Goal: Book appointment/travel/reservation

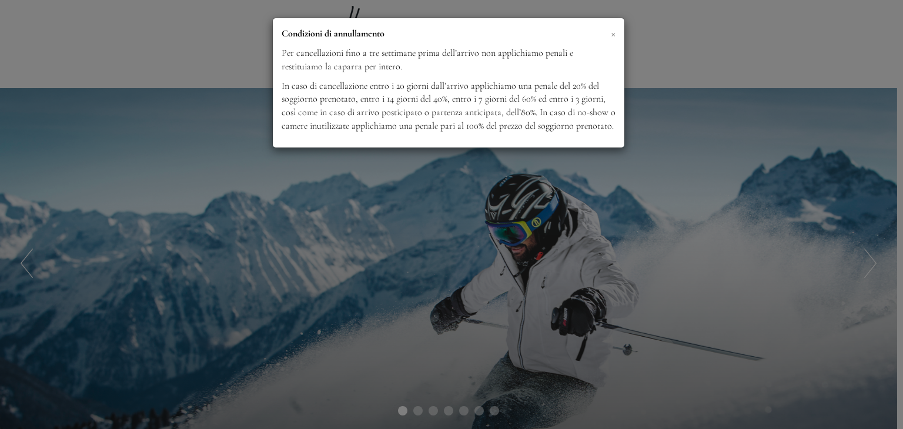
click at [611, 32] on span "×" at bounding box center [613, 33] width 5 height 15
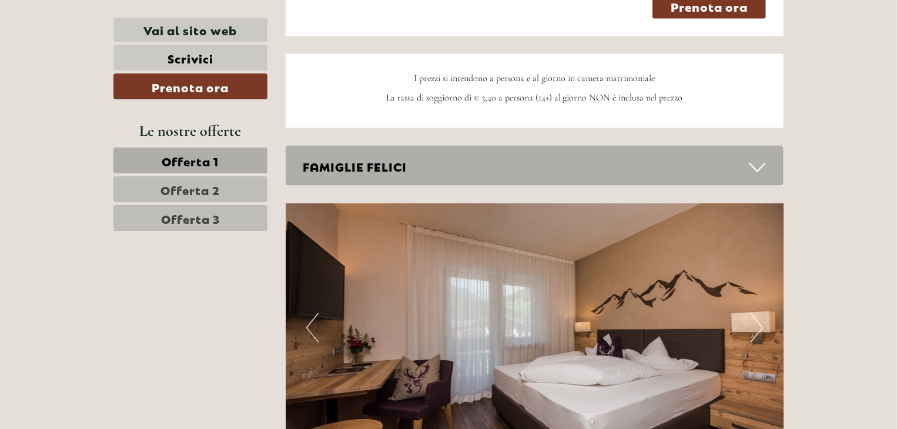
scroll to position [2940, 0]
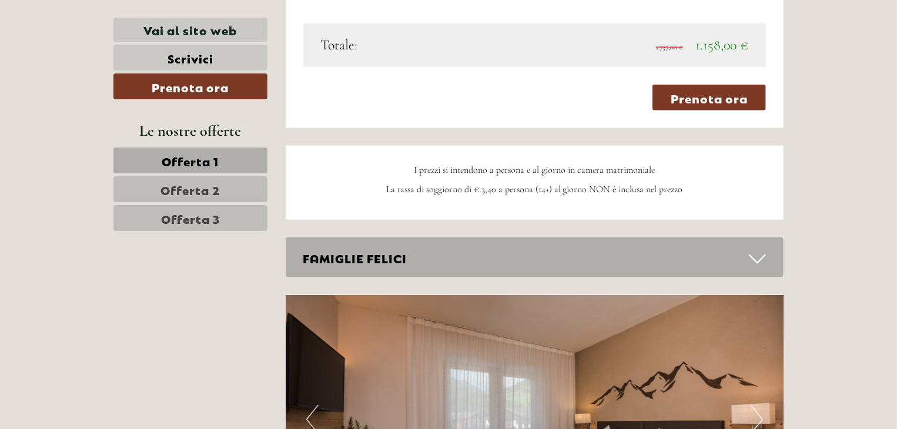
click at [806, 234] on div "Buon giorno, [PERSON_NAME], NIDO ACCOGLIENTE IN TONALITÀ NATURALI O ARIOSO E PA…" at bounding box center [448, 324] width 897 height 5651
click at [764, 249] on icon at bounding box center [757, 259] width 17 height 20
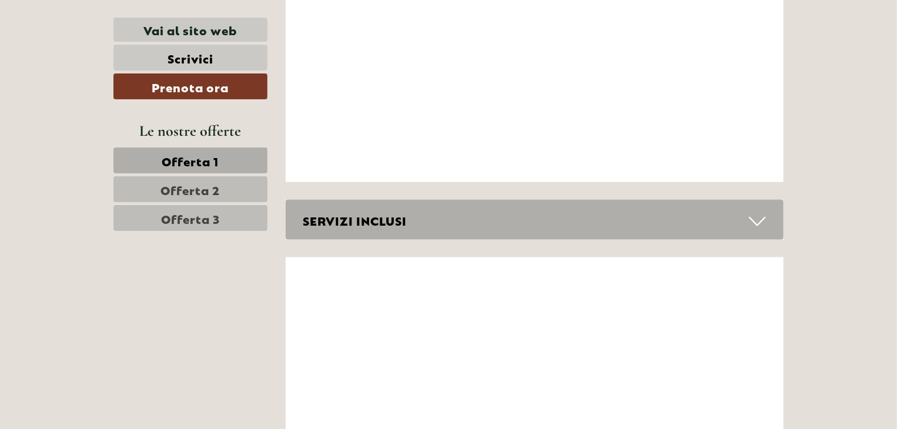
scroll to position [5351, 0]
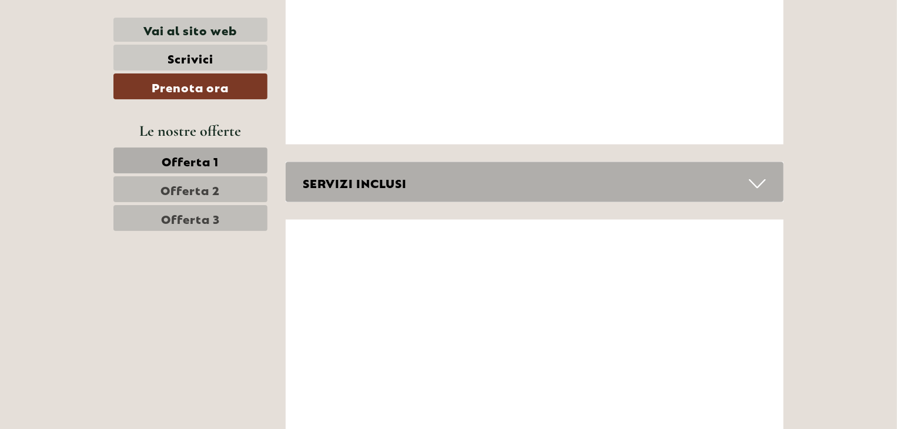
click at [736, 162] on div "SERVIZI INCLUSI" at bounding box center [535, 182] width 499 height 41
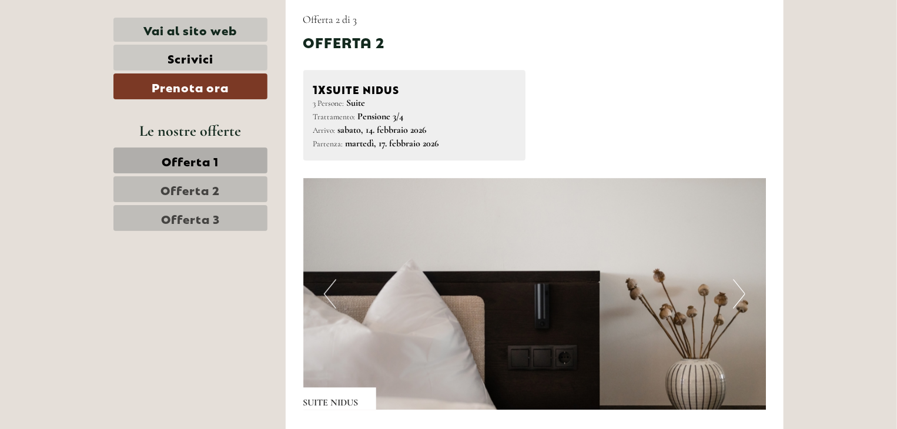
scroll to position [1473, 0]
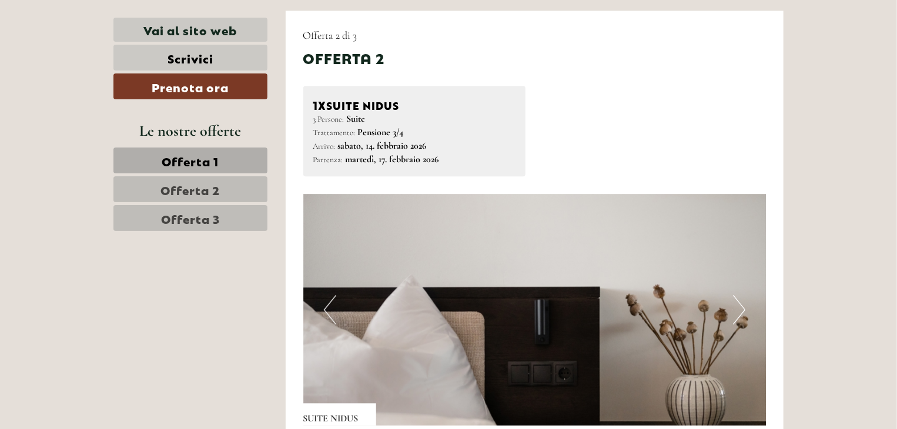
click at [744, 295] on button "Next" at bounding box center [739, 309] width 12 height 29
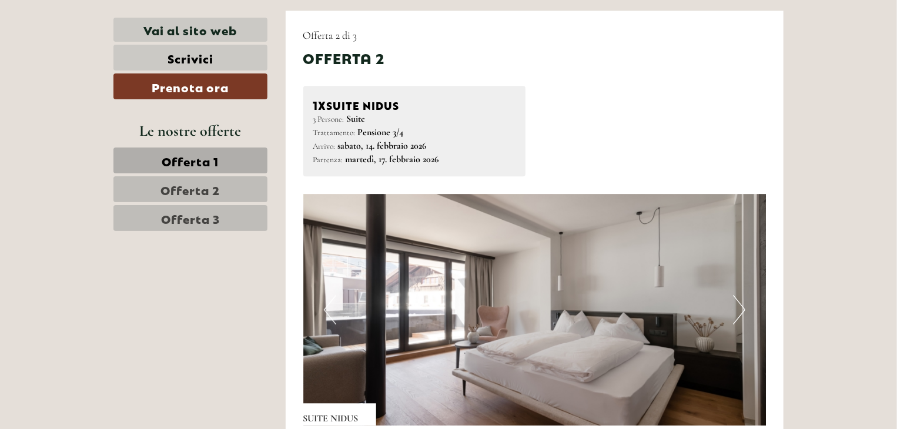
click at [744, 295] on button "Next" at bounding box center [739, 309] width 12 height 29
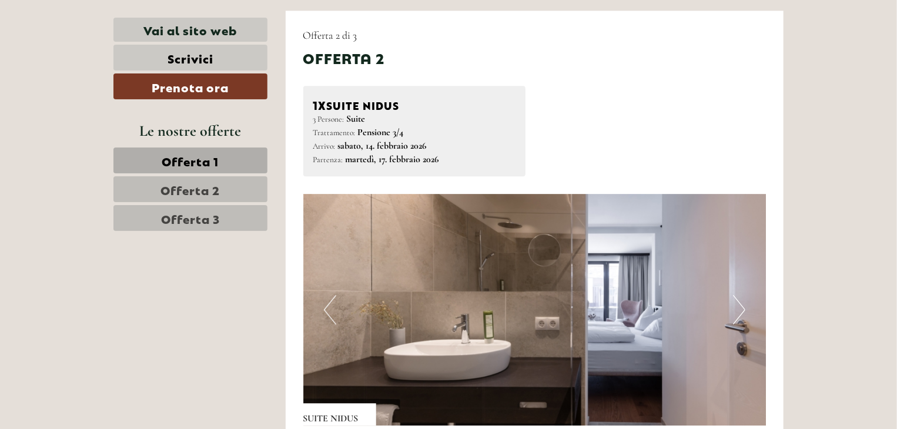
click at [744, 295] on button "Next" at bounding box center [739, 309] width 12 height 29
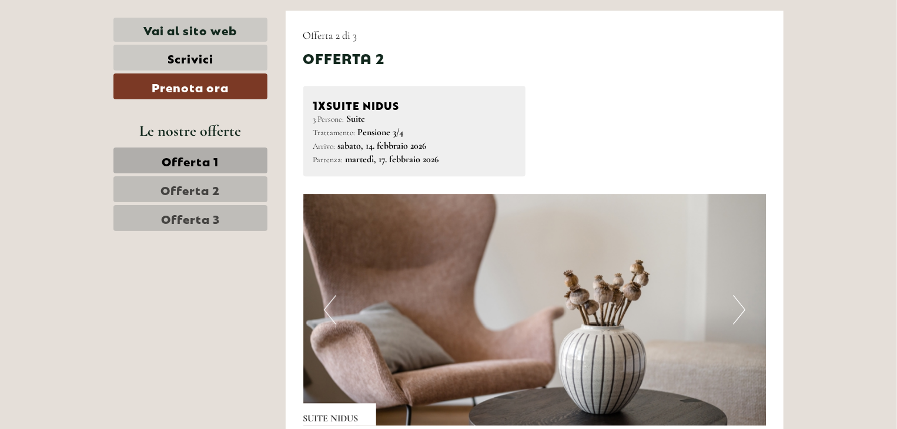
click at [743, 295] on button "Next" at bounding box center [739, 309] width 12 height 29
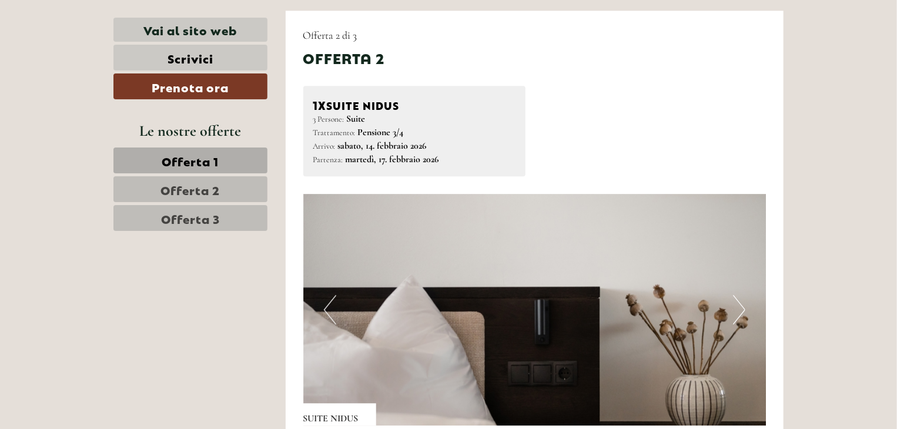
click at [743, 295] on button "Next" at bounding box center [739, 309] width 12 height 29
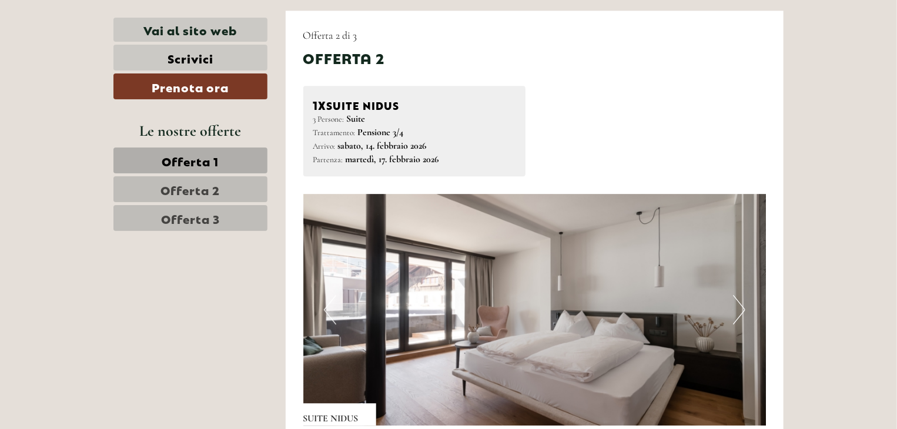
click at [743, 295] on button "Next" at bounding box center [739, 309] width 12 height 29
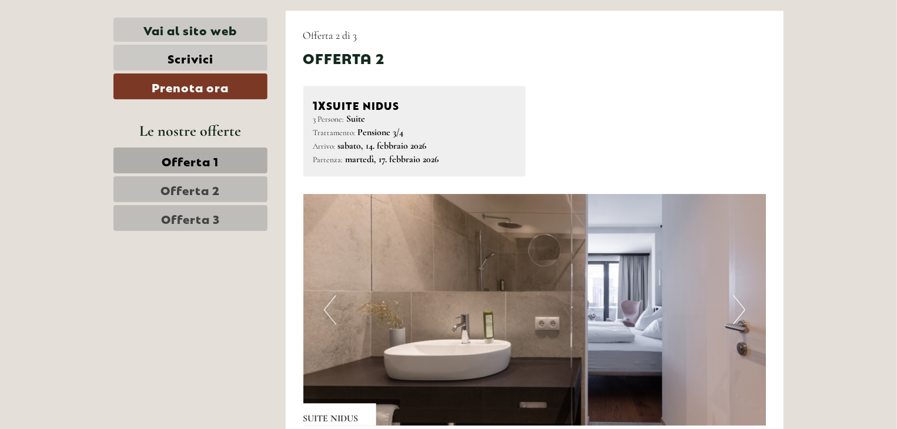
click at [743, 295] on button "Next" at bounding box center [739, 309] width 12 height 29
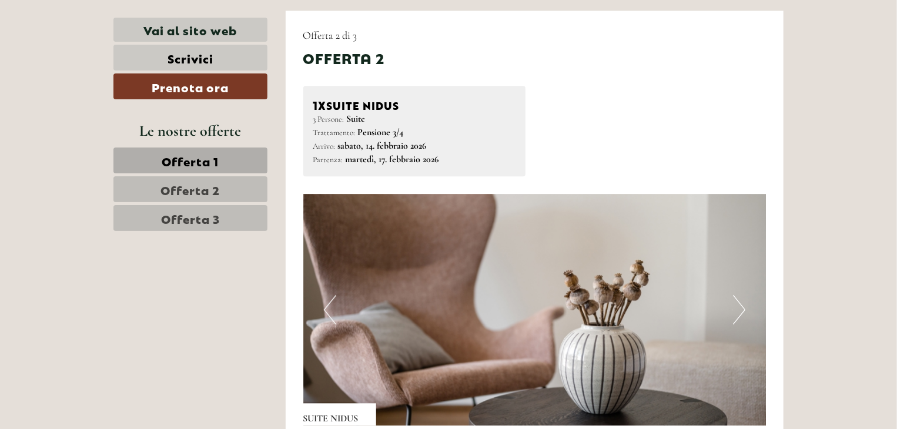
click at [743, 295] on button "Next" at bounding box center [739, 309] width 12 height 29
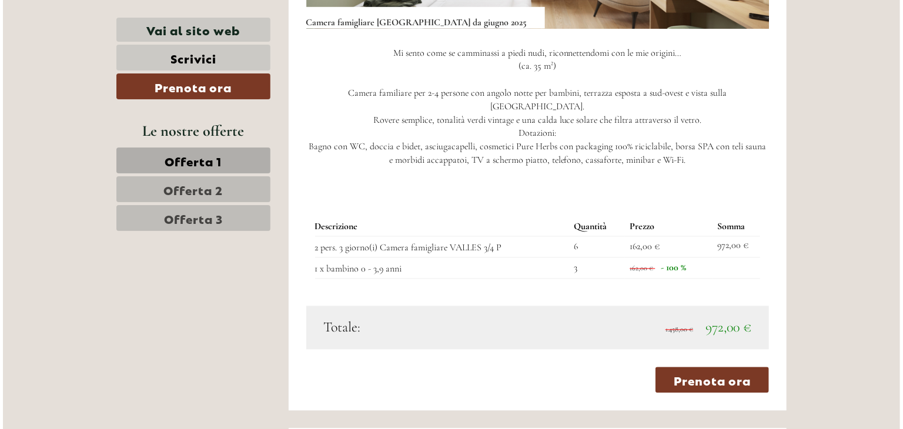
scroll to position [1061, 0]
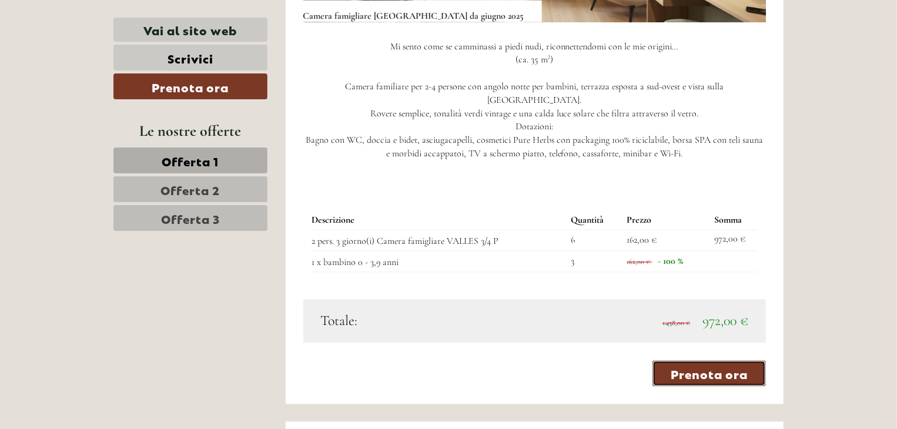
click at [723, 361] on link "Prenota ora" at bounding box center [709, 374] width 113 height 26
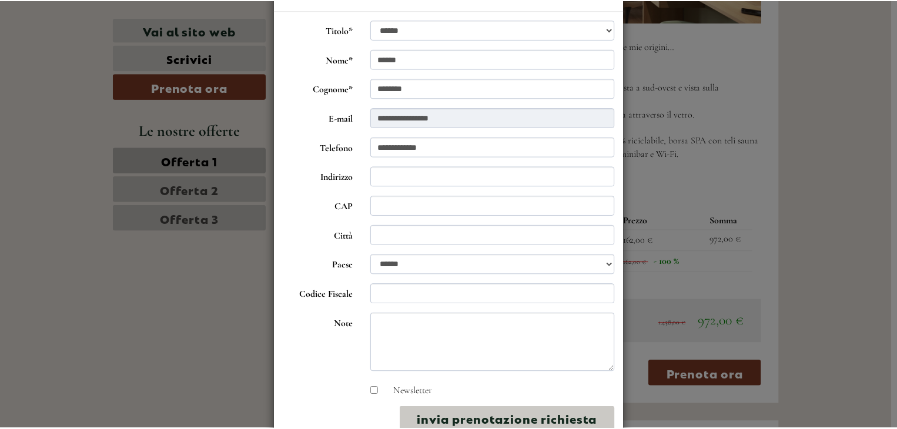
scroll to position [0, 0]
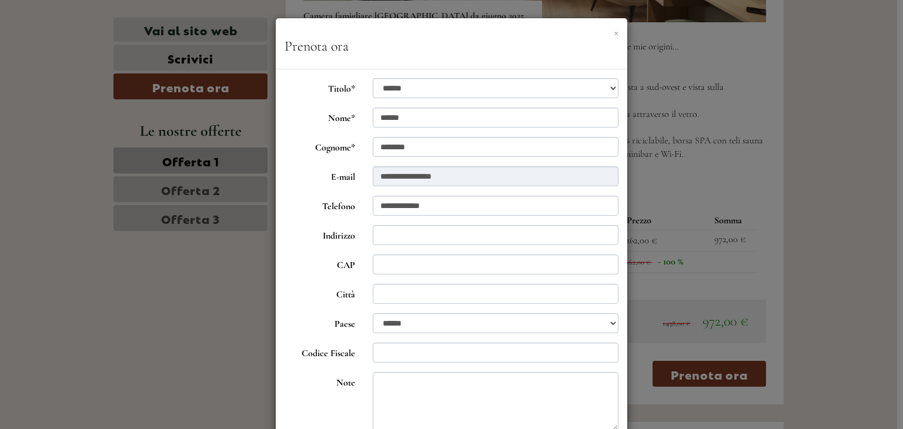
click at [614, 31] on button "×" at bounding box center [616, 32] width 5 height 12
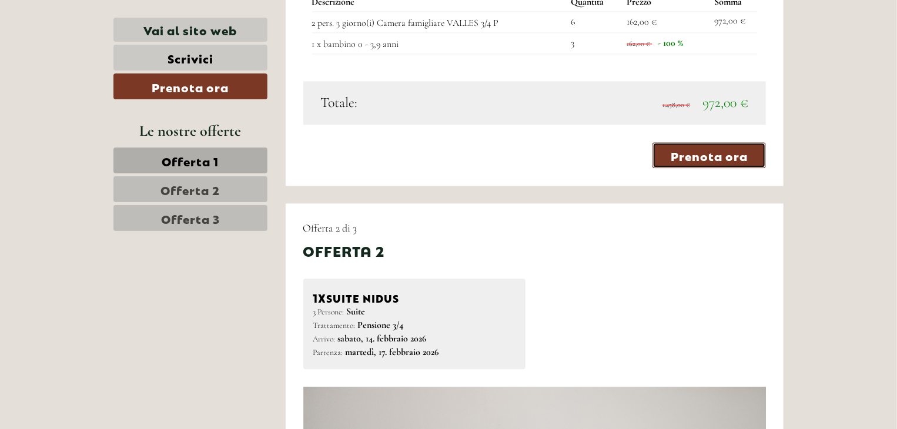
scroll to position [1297, 0]
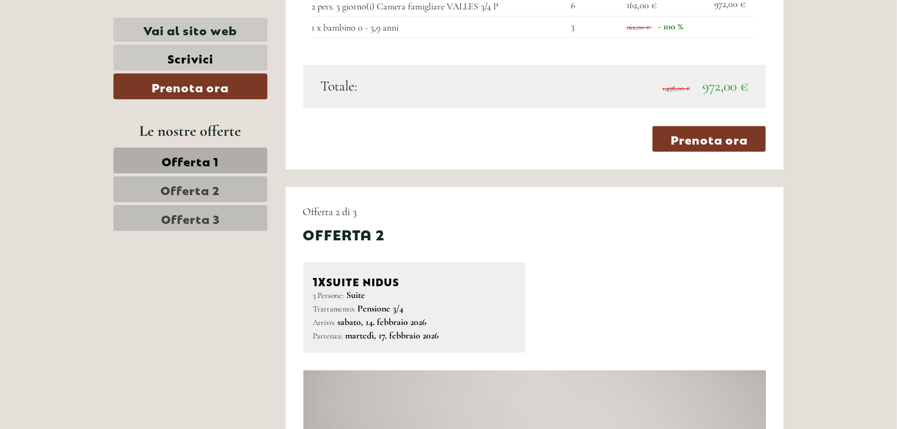
click at [228, 156] on link "Offerta 1" at bounding box center [190, 161] width 154 height 26
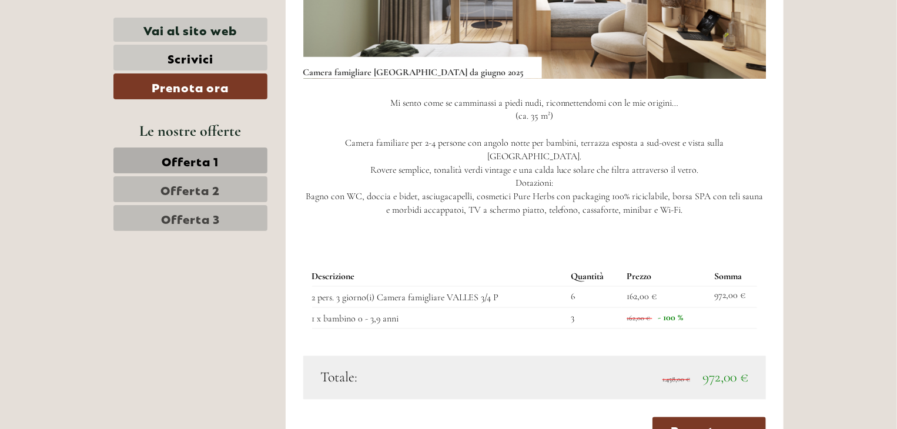
scroll to position [1109, 0]
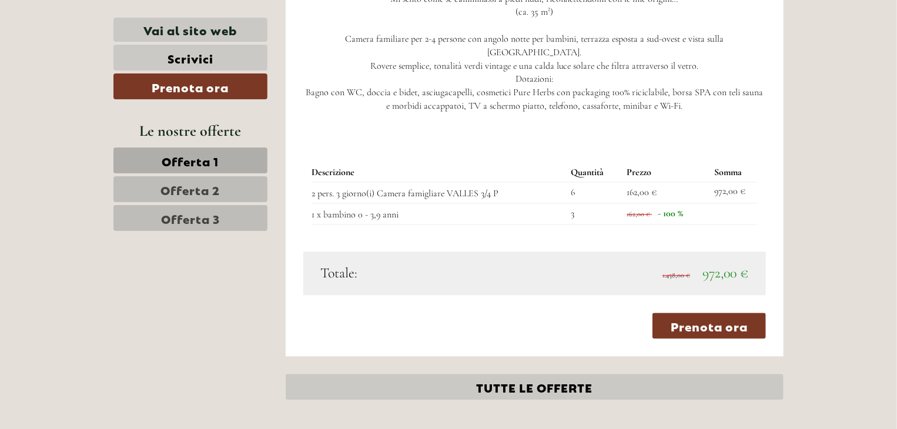
click at [613, 203] on td "3" at bounding box center [594, 213] width 56 height 21
click at [580, 217] on div "Descrizione Quantità Prezzo Somma 2 pers. 3 giorno(i) Camera famigliare VALLES …" at bounding box center [534, 194] width 463 height 115
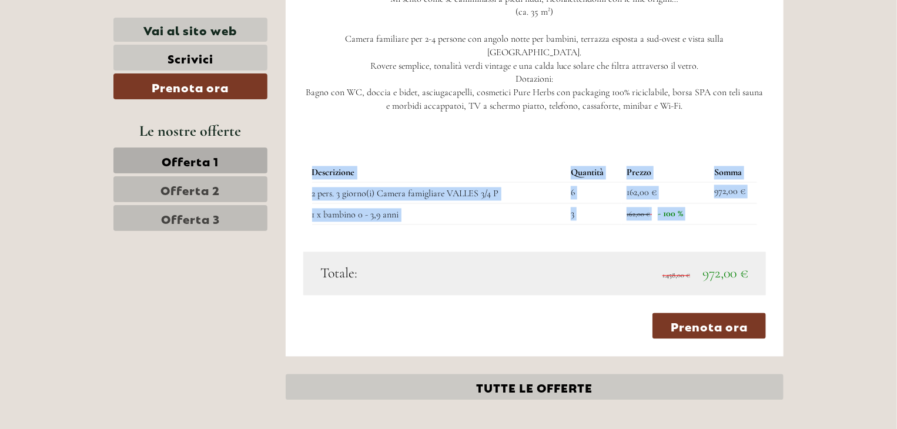
click at [580, 217] on div "Descrizione Quantità Prezzo Somma 2 pers. 3 giorno(i) Camera famigliare VALLES …" at bounding box center [534, 194] width 463 height 115
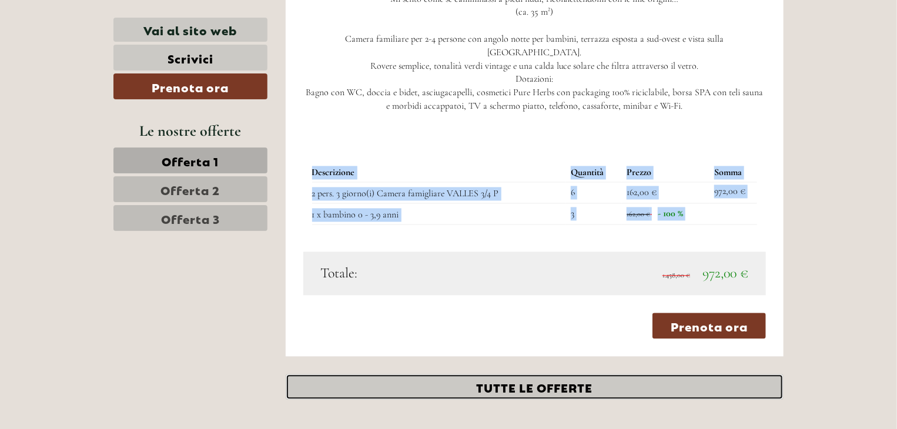
click at [511, 375] on link "TUTTE LE OFFERTE" at bounding box center [535, 388] width 499 height 26
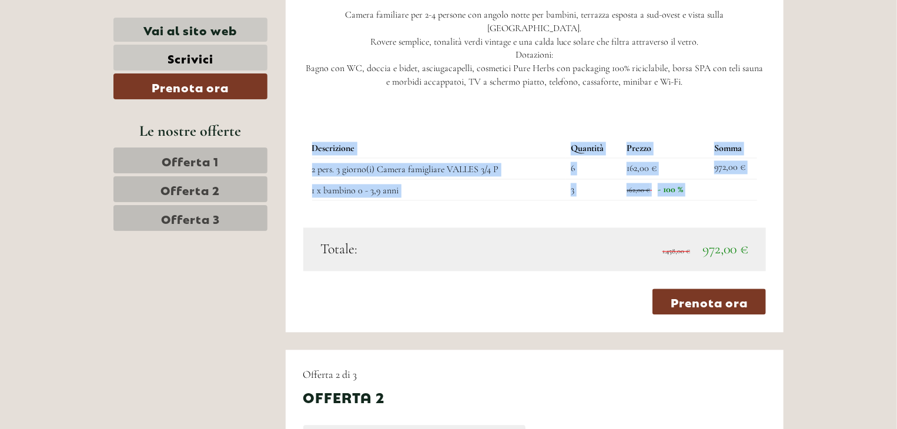
scroll to position [1285, 0]
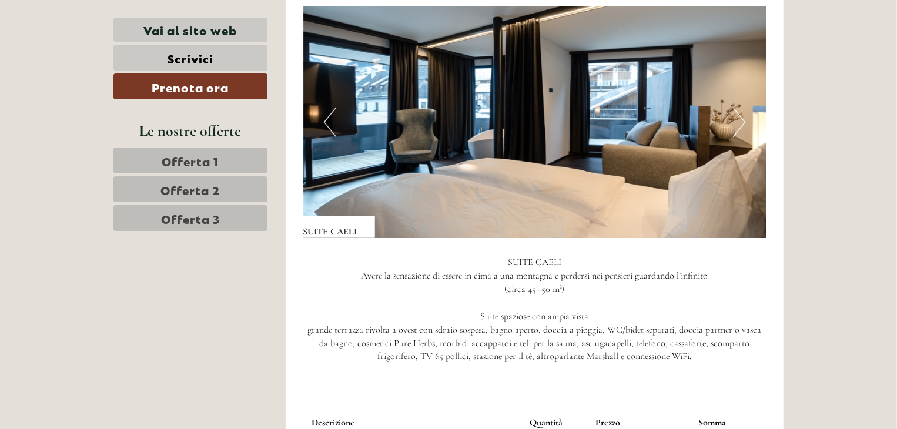
drag, startPoint x: 393, startPoint y: 69, endPoint x: 328, endPoint y: 192, distance: 139.4
click at [328, 216] on div "SUITE CAELI" at bounding box center [339, 227] width 72 height 22
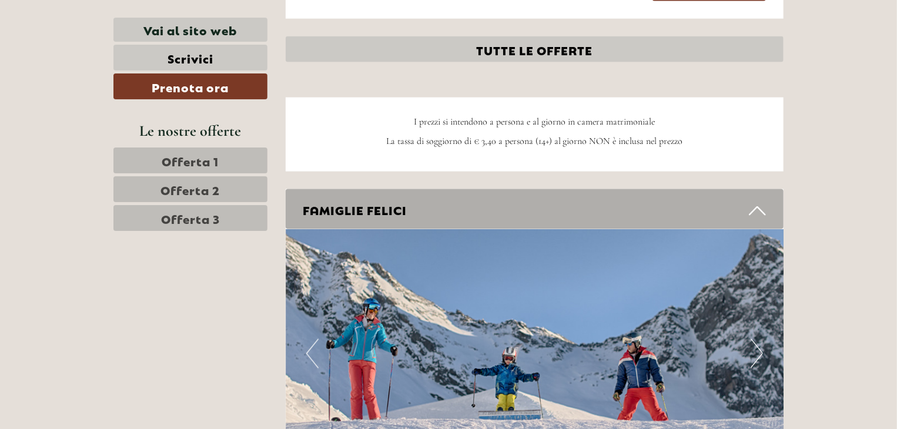
scroll to position [3108, 0]
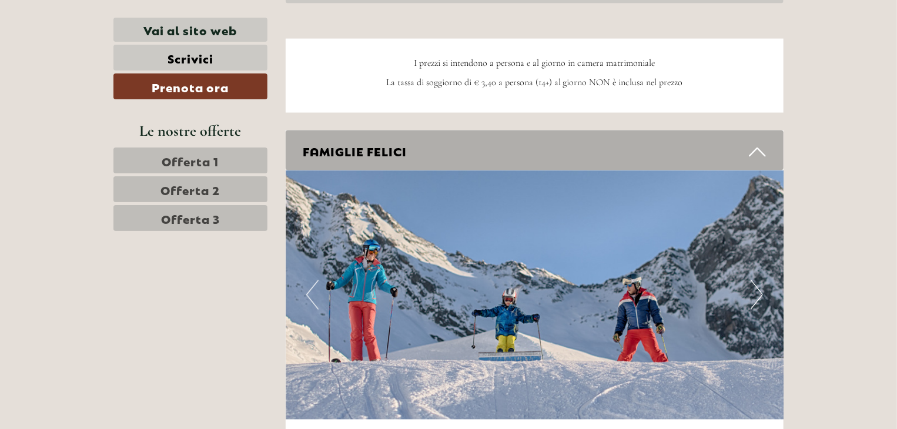
click at [459, 131] on div "FAMIGLIE FELICI" at bounding box center [535, 151] width 499 height 41
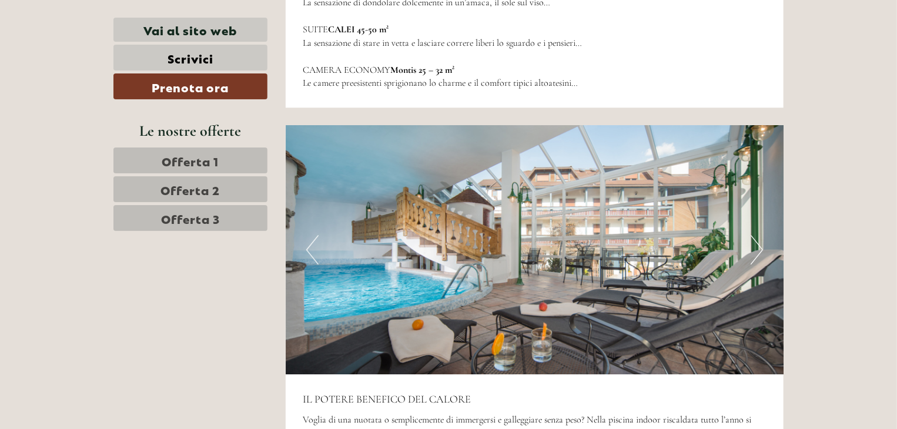
scroll to position [3873, 0]
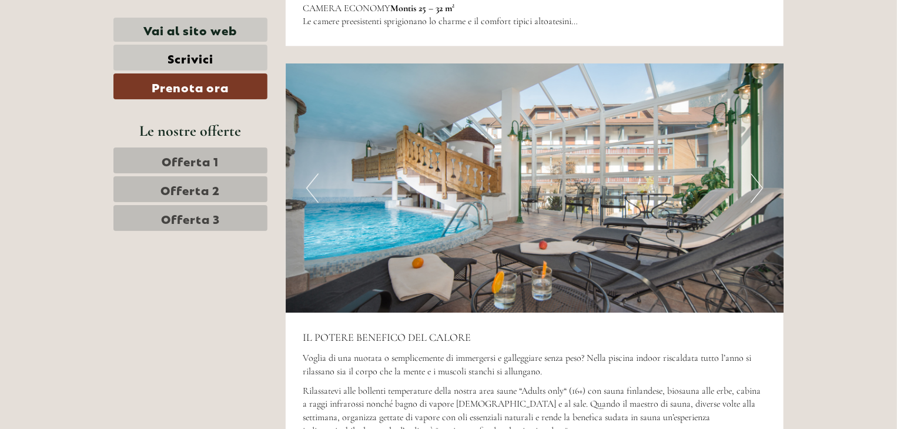
click at [750, 149] on img at bounding box center [535, 188] width 499 height 249
click at [754, 173] on button "Next" at bounding box center [757, 187] width 12 height 29
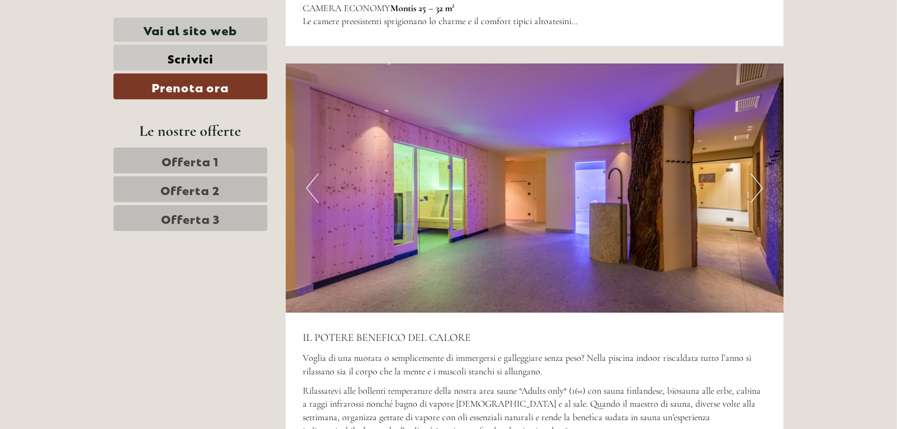
click at [756, 173] on button "Next" at bounding box center [757, 187] width 12 height 29
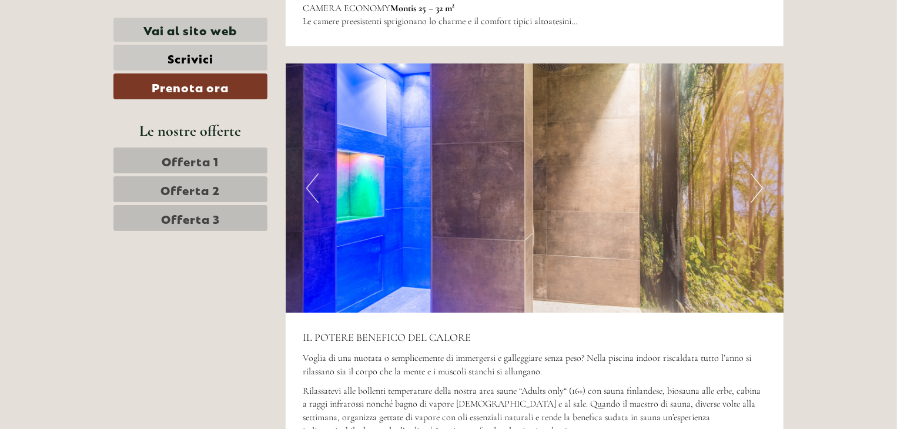
click at [756, 173] on button "Next" at bounding box center [757, 187] width 12 height 29
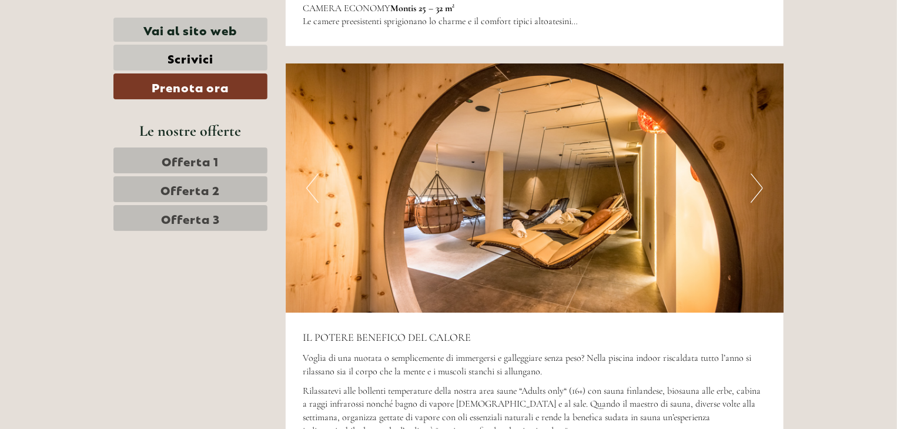
click at [756, 173] on button "Next" at bounding box center [757, 187] width 12 height 29
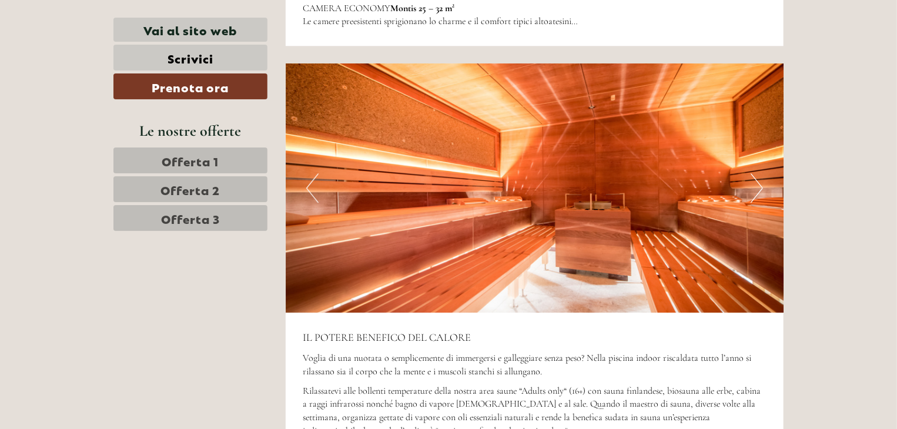
click at [756, 173] on button "Next" at bounding box center [757, 187] width 12 height 29
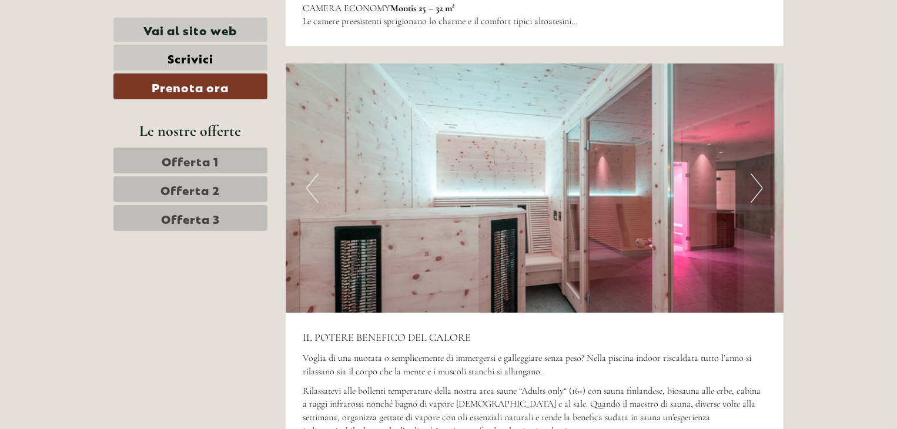
click at [756, 173] on button "Next" at bounding box center [757, 187] width 12 height 29
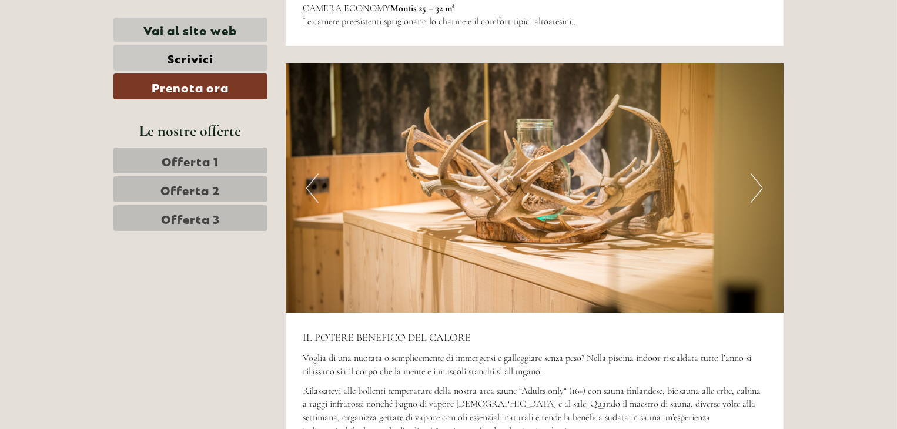
click at [756, 173] on button "Next" at bounding box center [757, 187] width 12 height 29
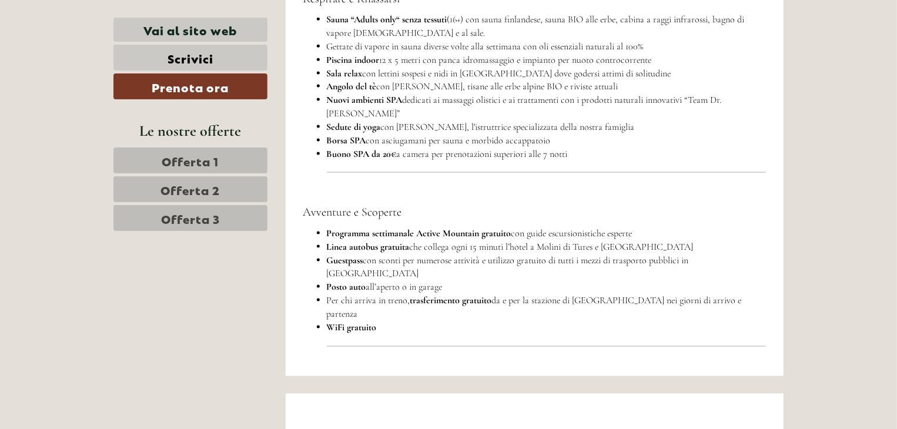
scroll to position [5259, 0]
